Goal: Transaction & Acquisition: Purchase product/service

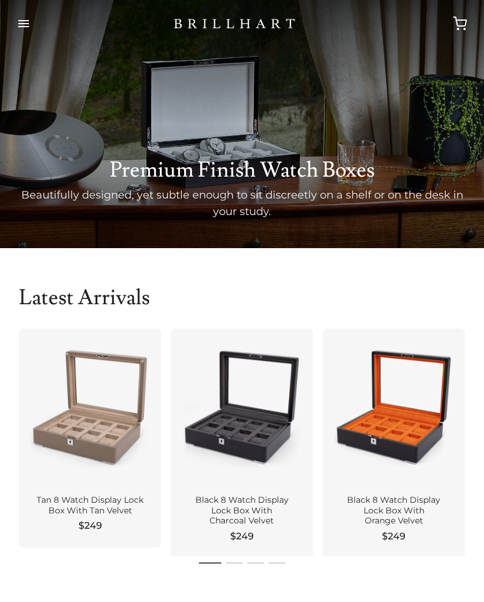
click at [23, 22] on button "button" at bounding box center [23, 23] width 28 height 33
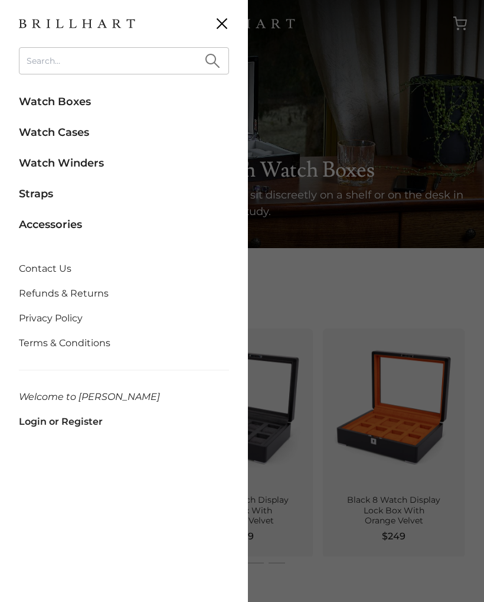
click at [40, 159] on link "Watch Winders" at bounding box center [124, 163] width 210 height 26
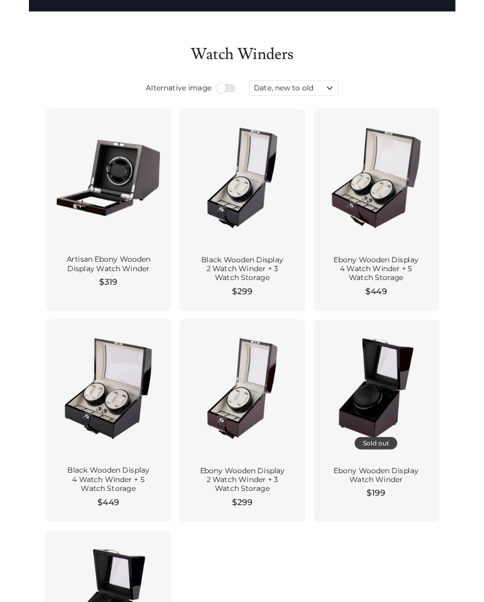
scroll to position [32, 0]
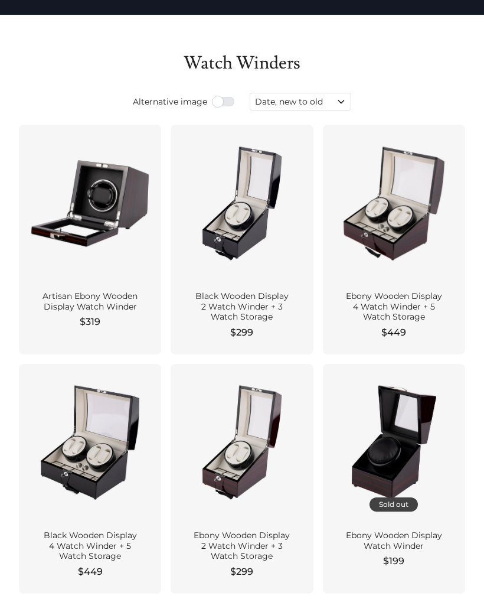
click at [282, 537] on div "Ebony Wooden Display 2 Watch Winder + 3 Watch Storage" at bounding box center [242, 545] width 114 height 31
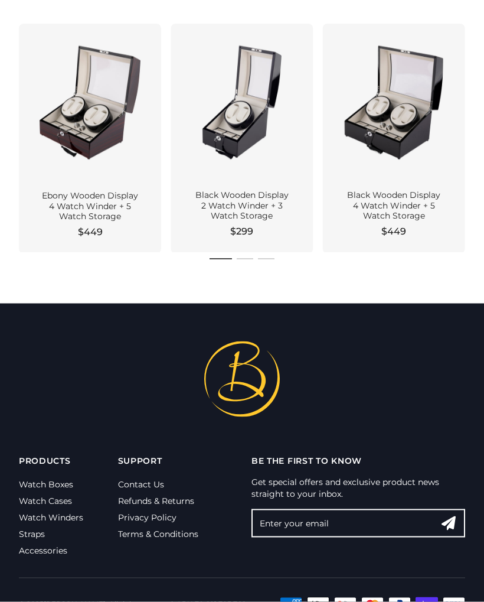
scroll to position [1328, 0]
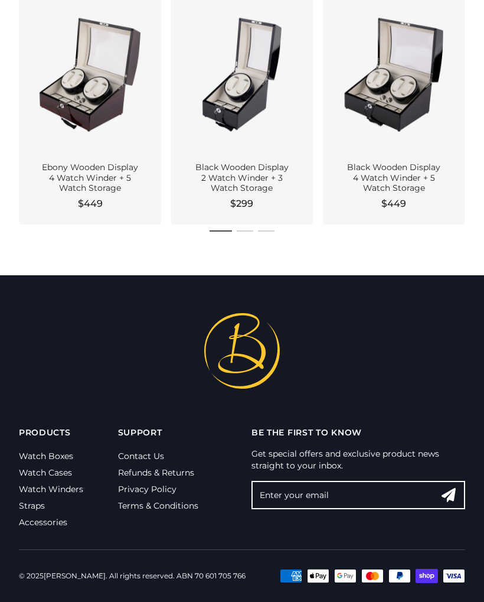
click at [153, 458] on link "Contact Us" at bounding box center [141, 455] width 46 height 11
